Goal: Navigation & Orientation: Understand site structure

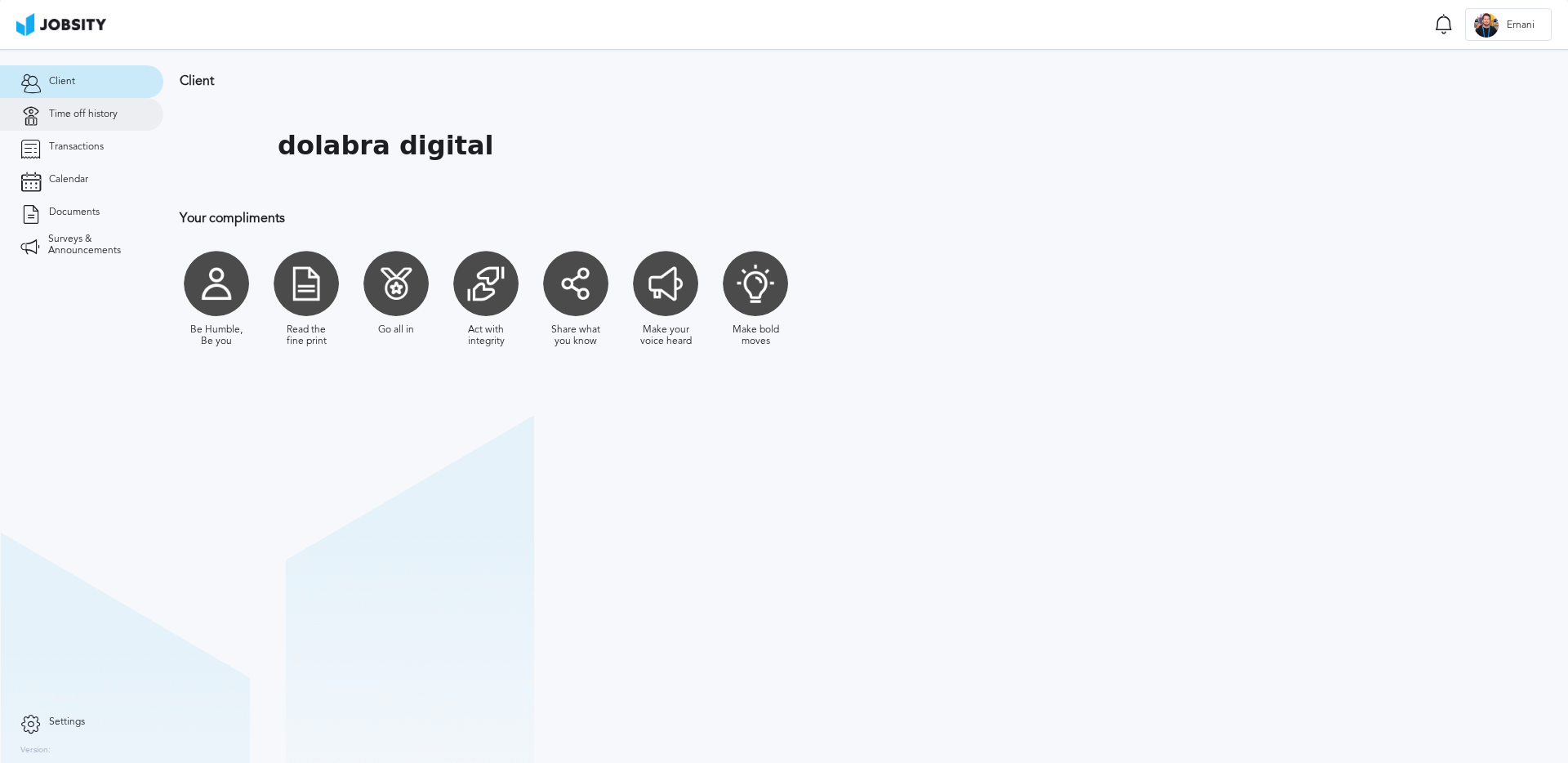
click at [149, 109] on link "Time off history" at bounding box center [81, 114] width 164 height 33
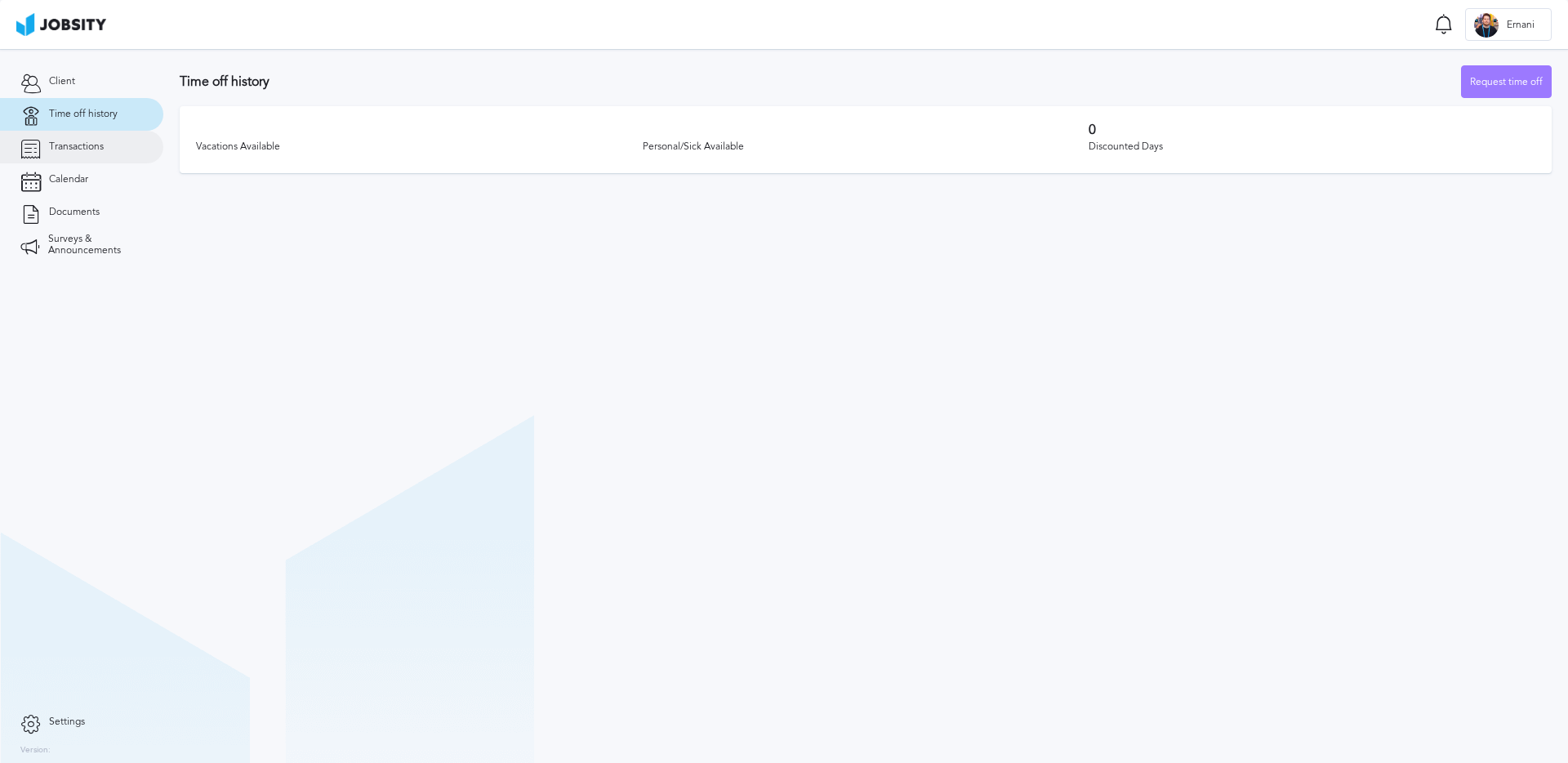
click at [104, 147] on link "Transactions" at bounding box center [81, 147] width 164 height 33
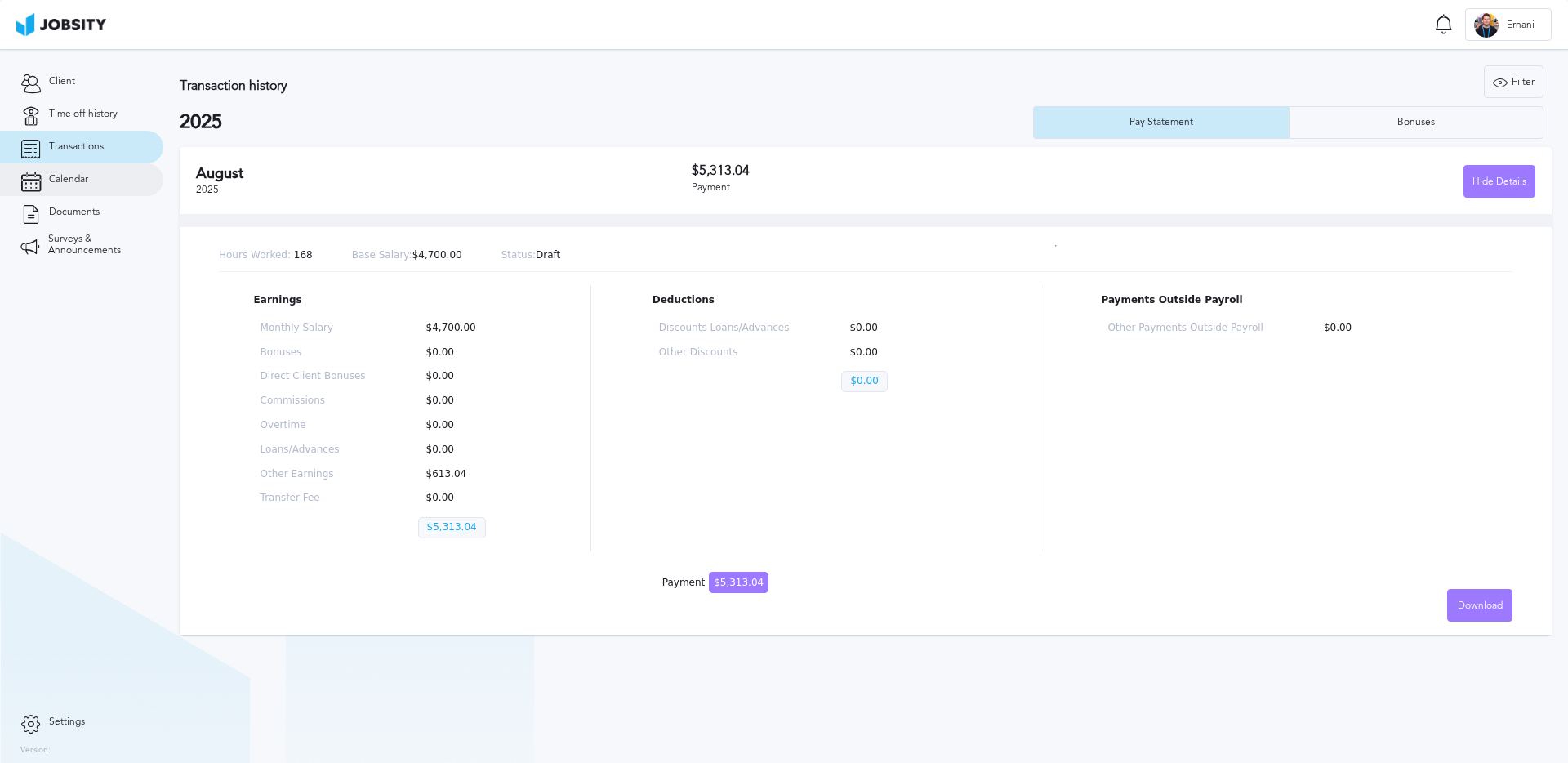
click at [103, 180] on link "Calendar" at bounding box center [81, 180] width 164 height 33
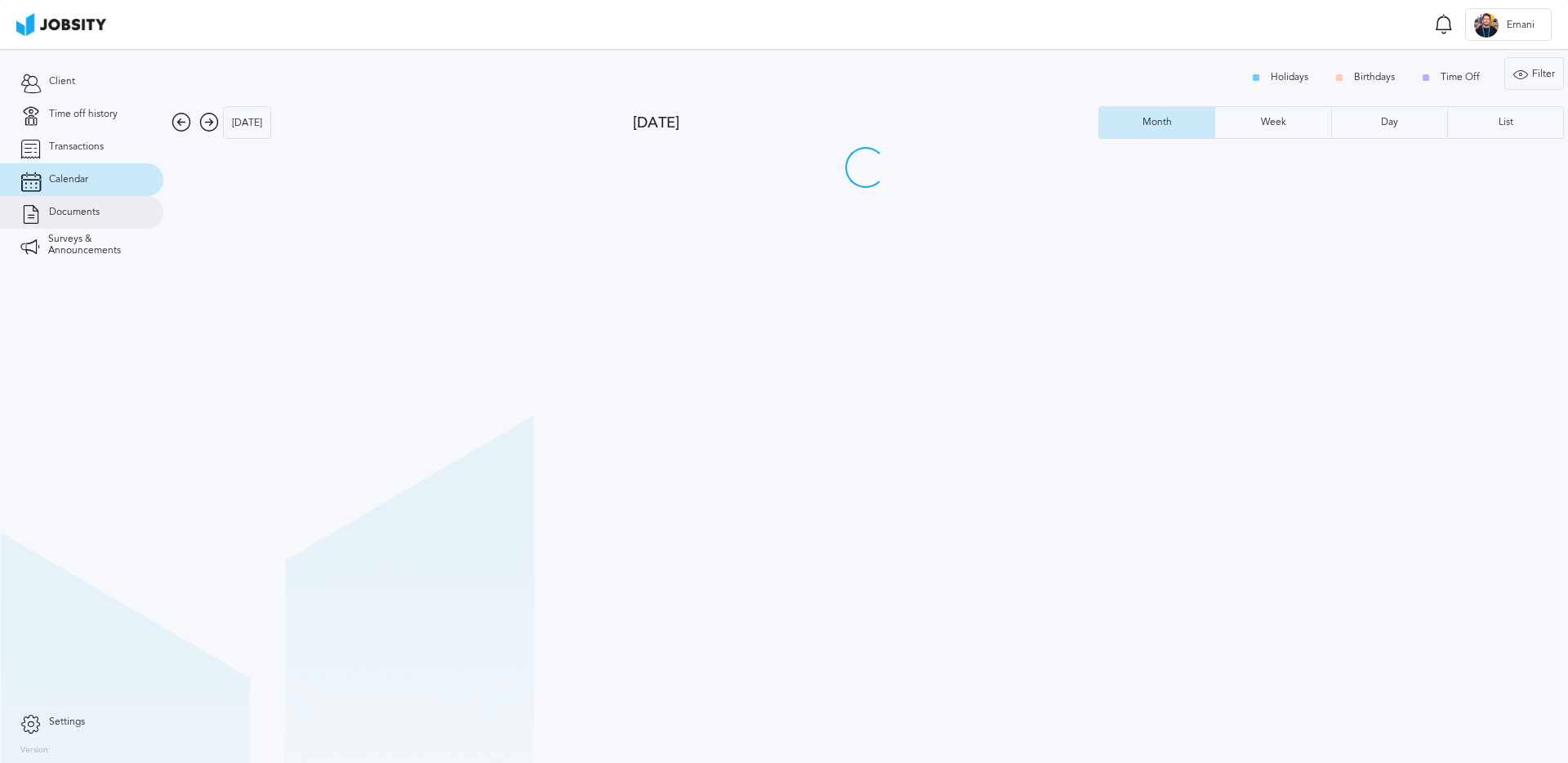
click at [105, 217] on link "Documents" at bounding box center [81, 213] width 164 height 33
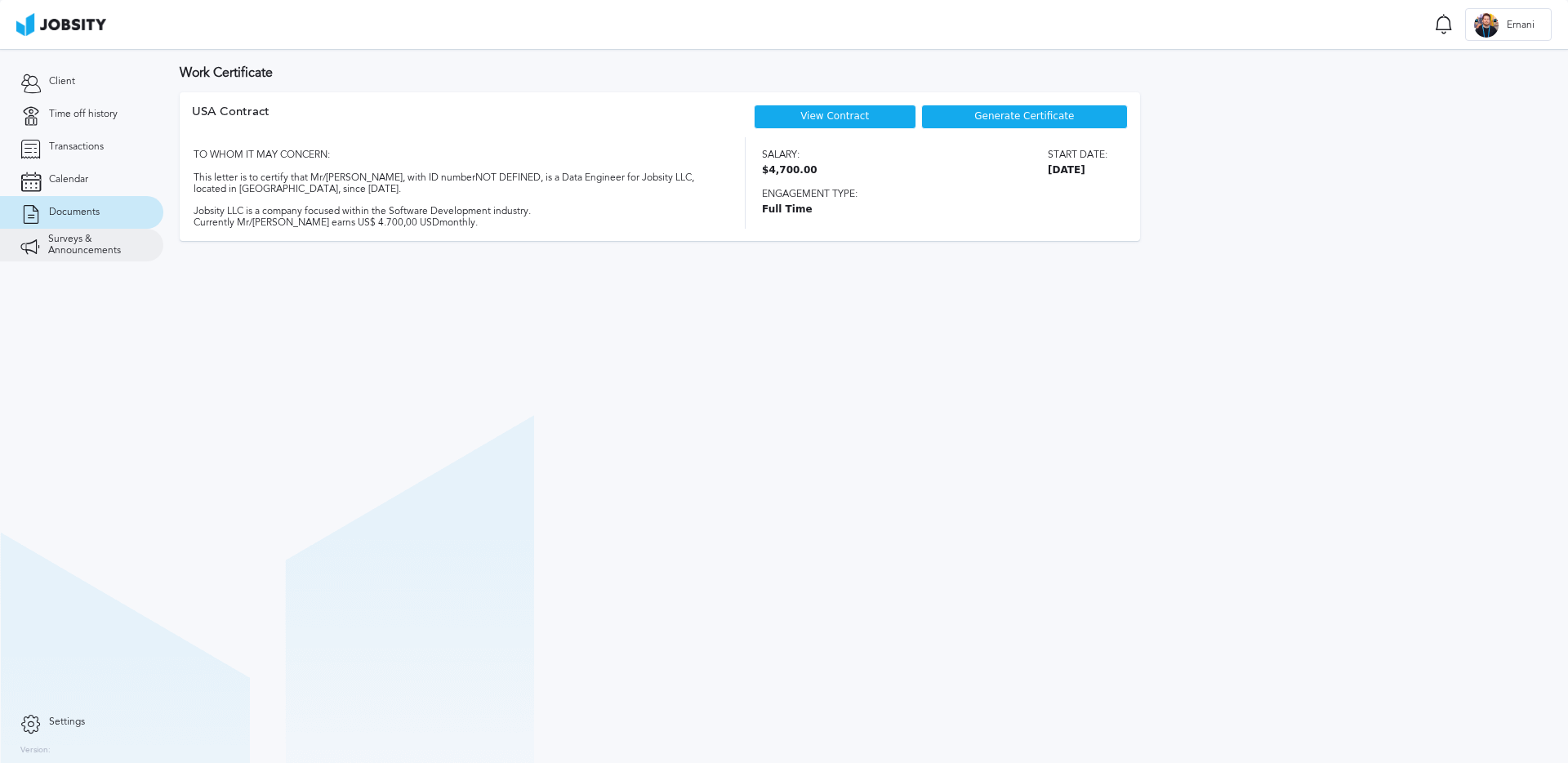
click at [104, 252] on span "Surveys & Announcements" at bounding box center [96, 245] width 95 height 23
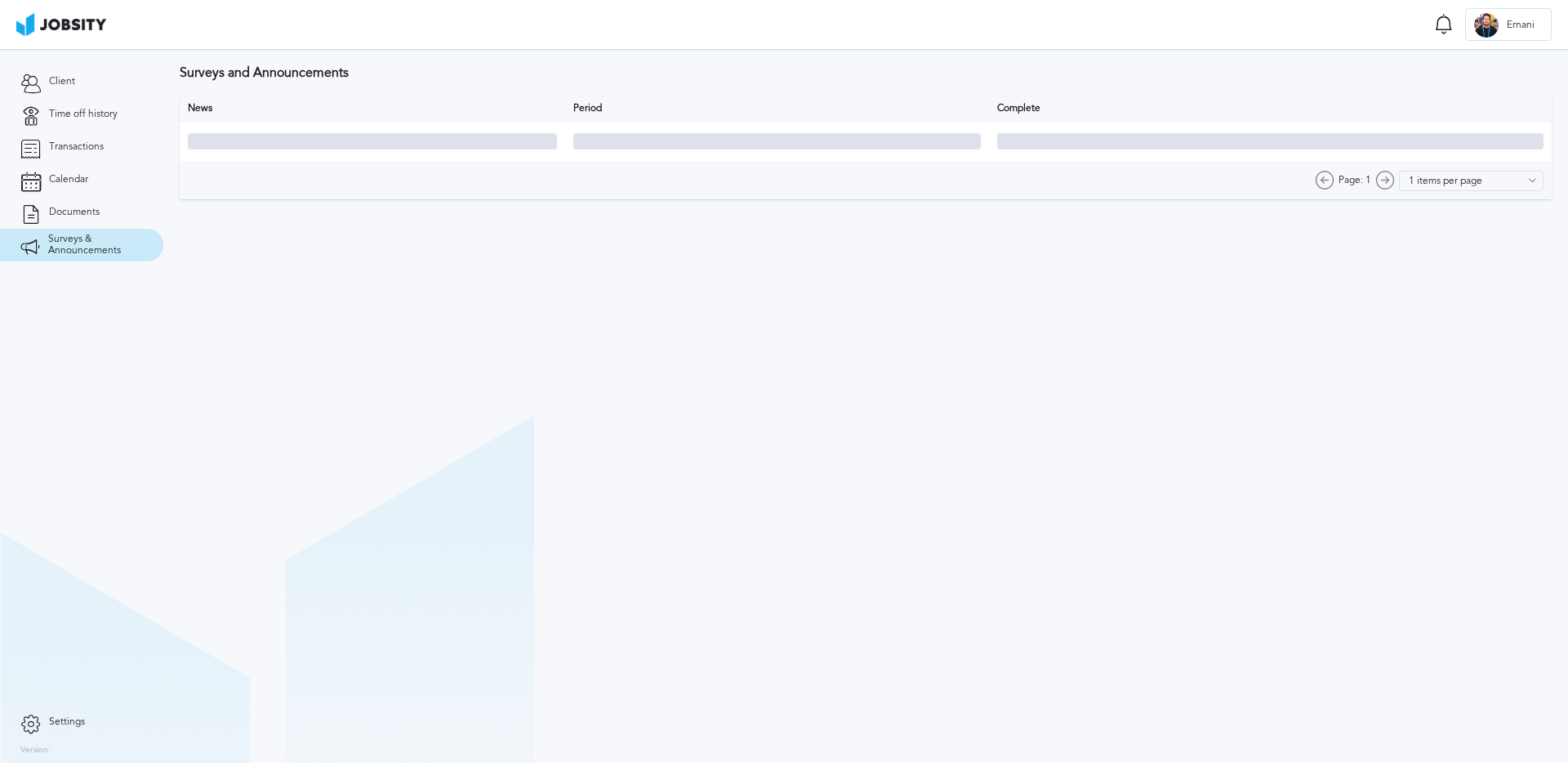
type input "10 items per page"
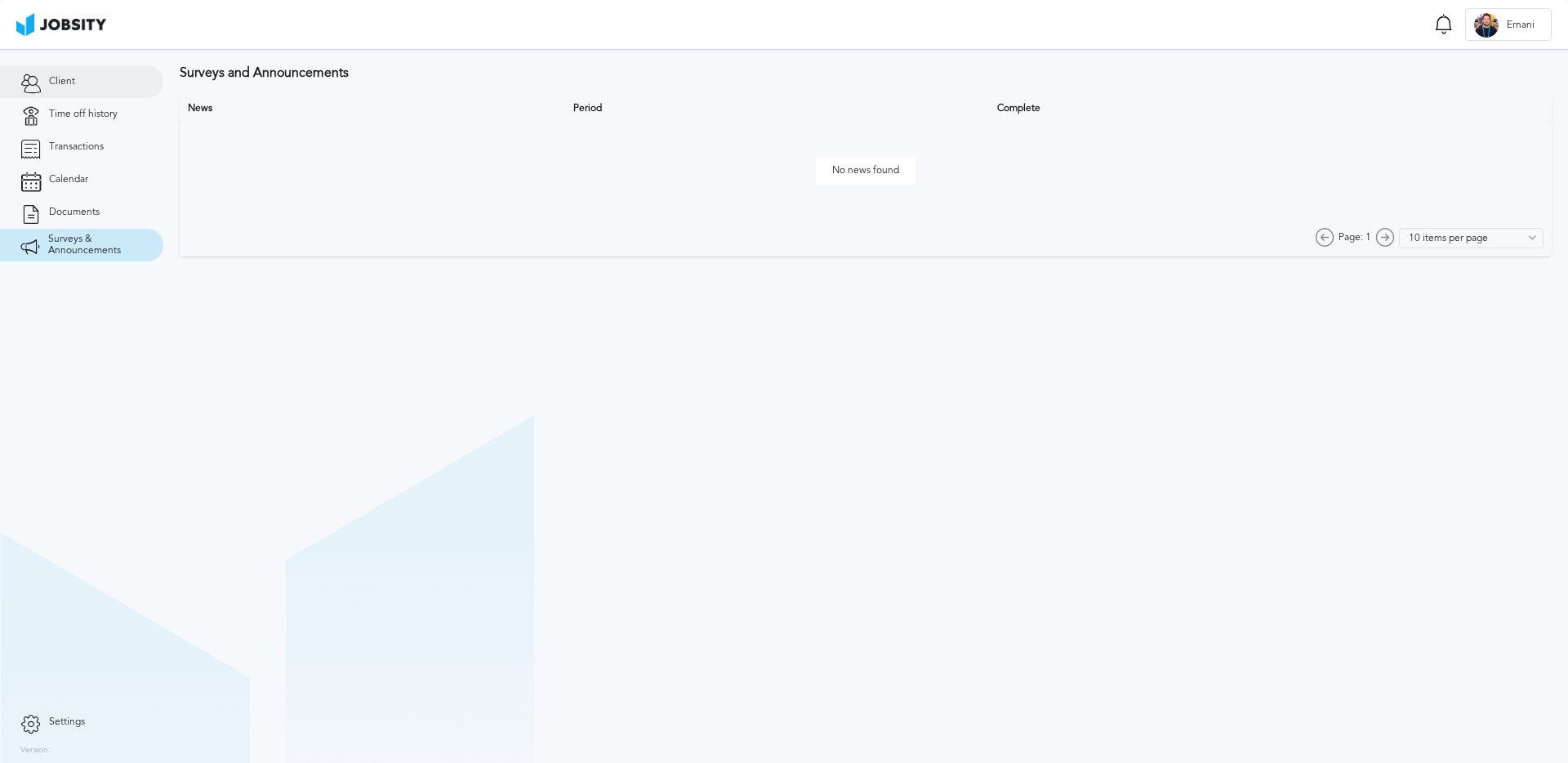
click at [89, 83] on link "Client" at bounding box center [81, 82] width 164 height 33
